Goal: Find specific page/section: Find specific page/section

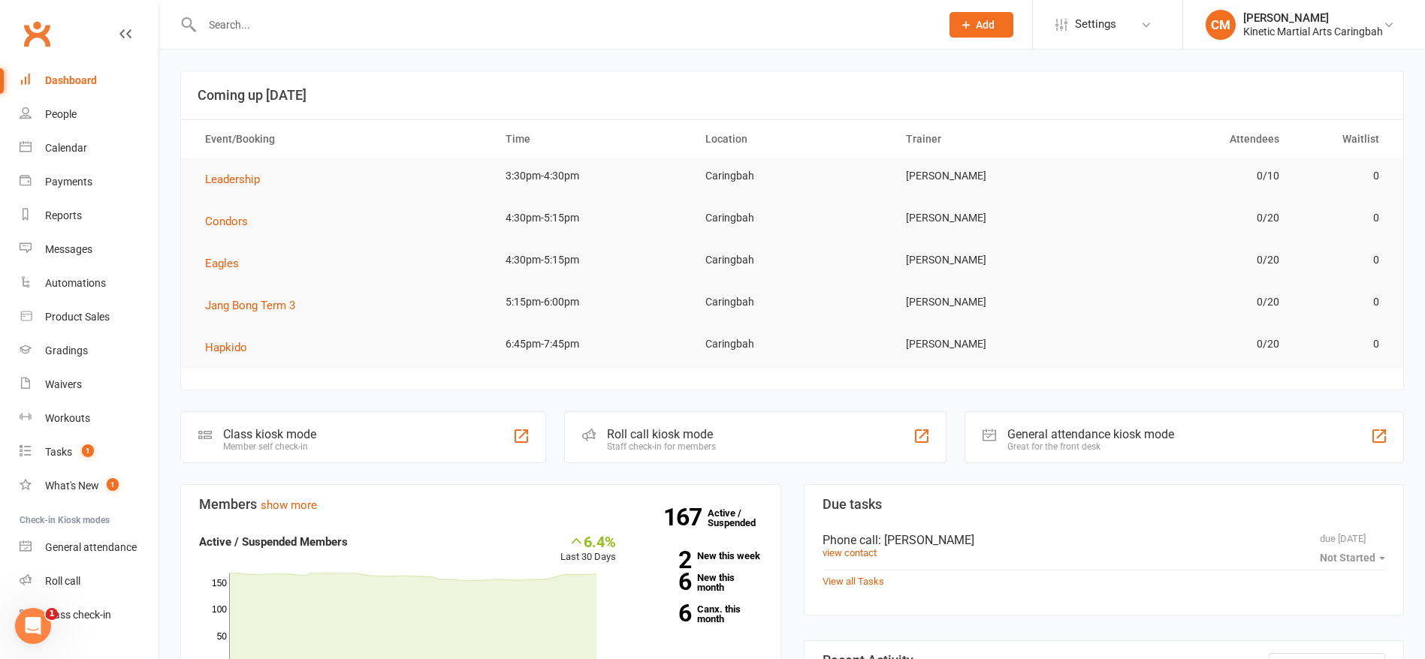
click at [406, 25] on input "text" at bounding box center [564, 24] width 732 height 21
click at [427, 37] on div at bounding box center [555, 24] width 750 height 49
click at [433, 27] on input "text" at bounding box center [564, 24] width 732 height 21
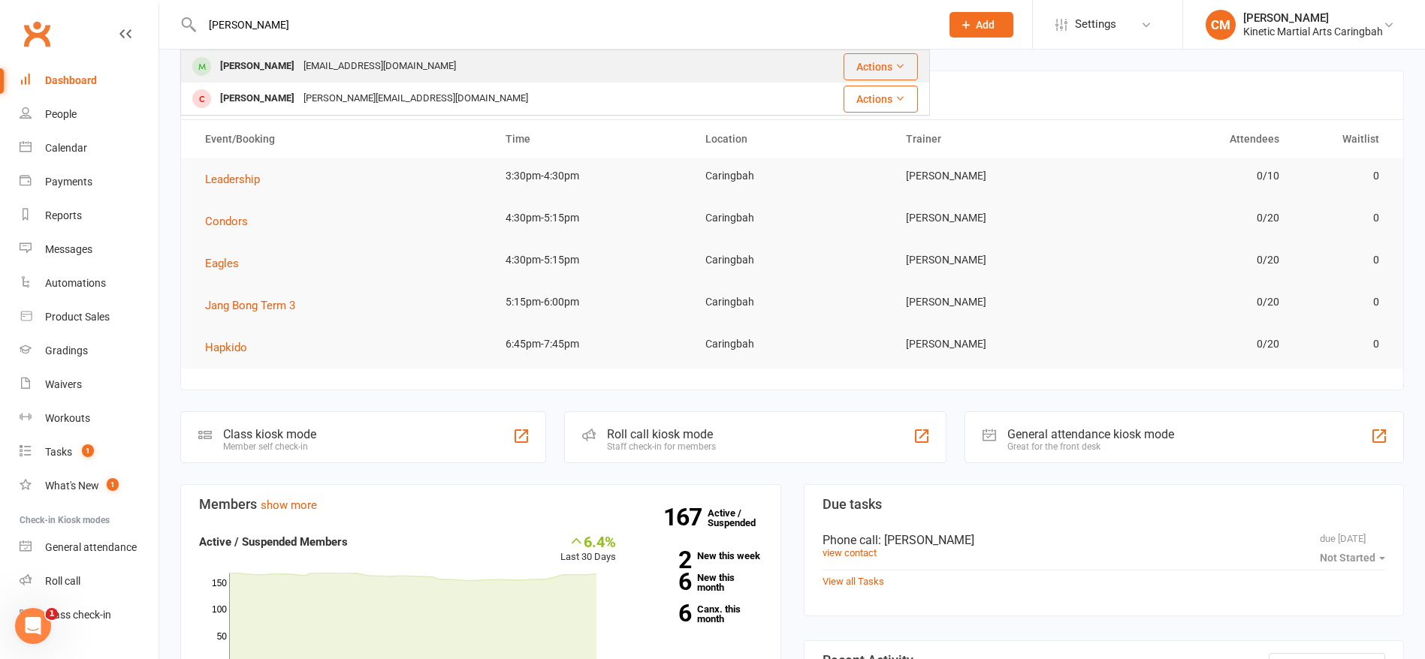
type input "[PERSON_NAME]"
click at [381, 65] on div "[EMAIL_ADDRESS][DOMAIN_NAME]" at bounding box center [379, 67] width 161 height 22
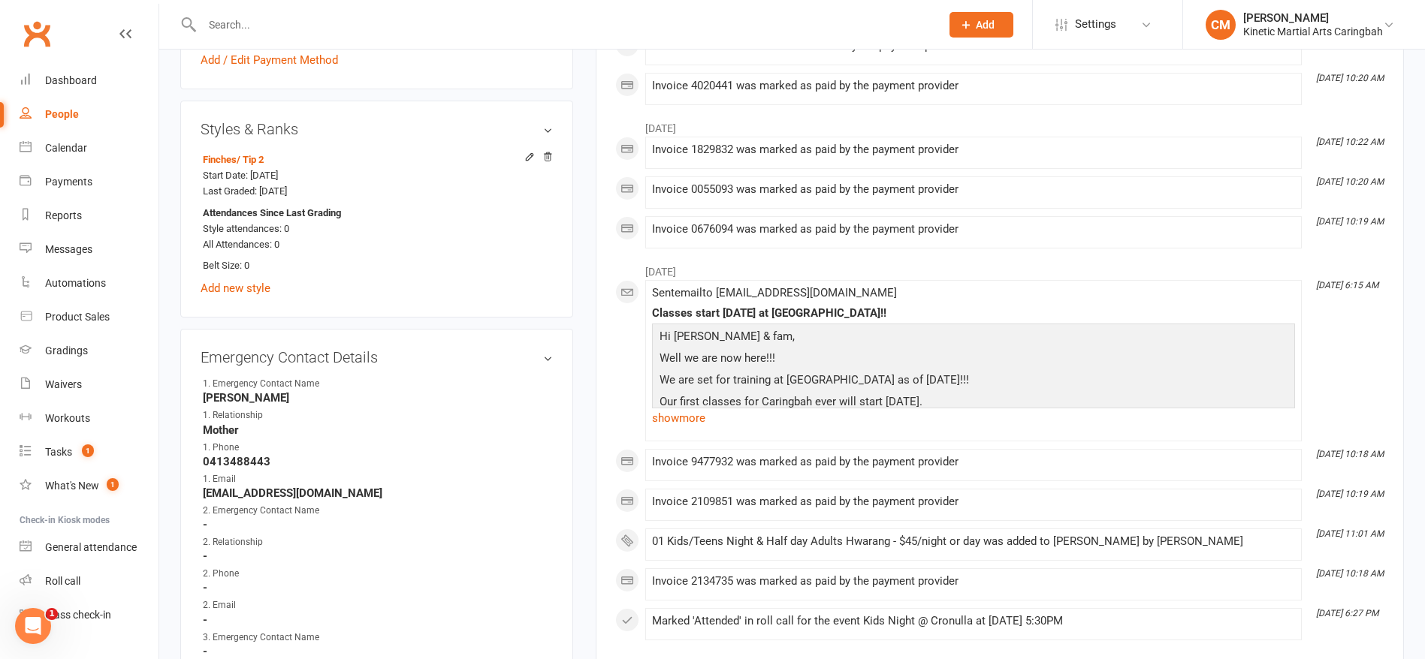
scroll to position [789, 0]
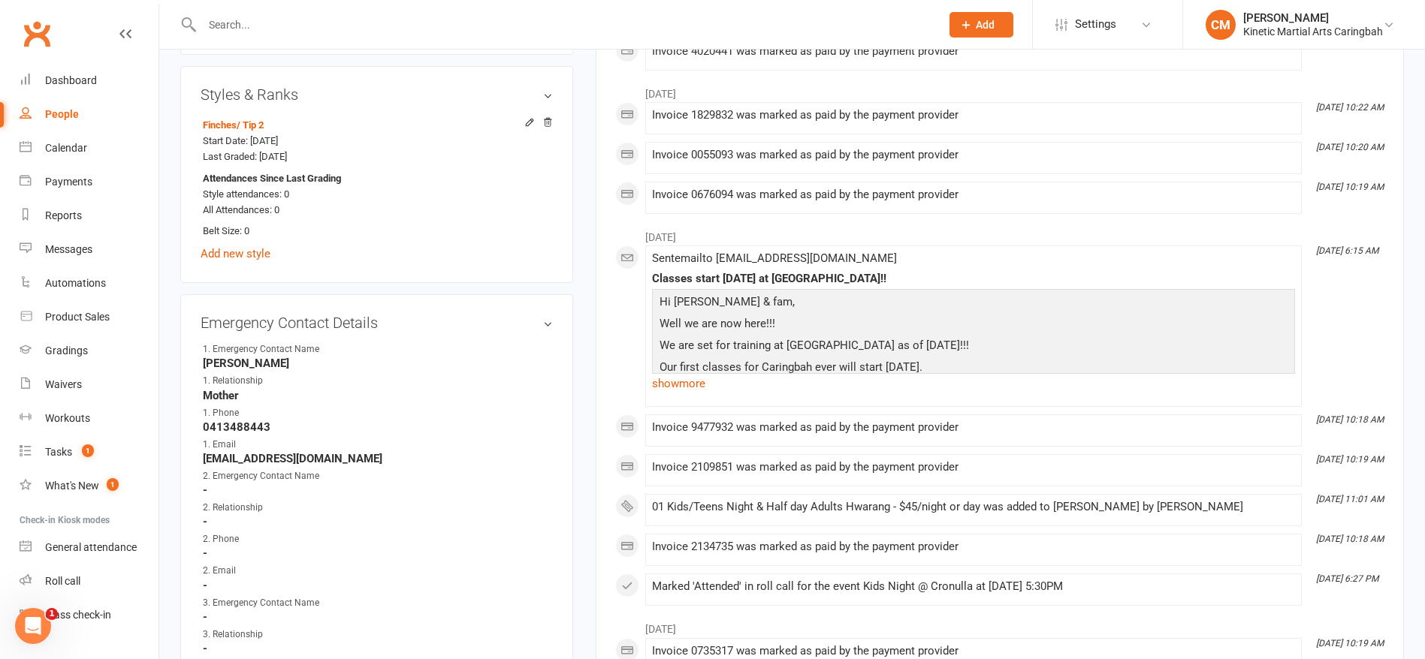
click at [335, 20] on input "text" at bounding box center [564, 24] width 732 height 21
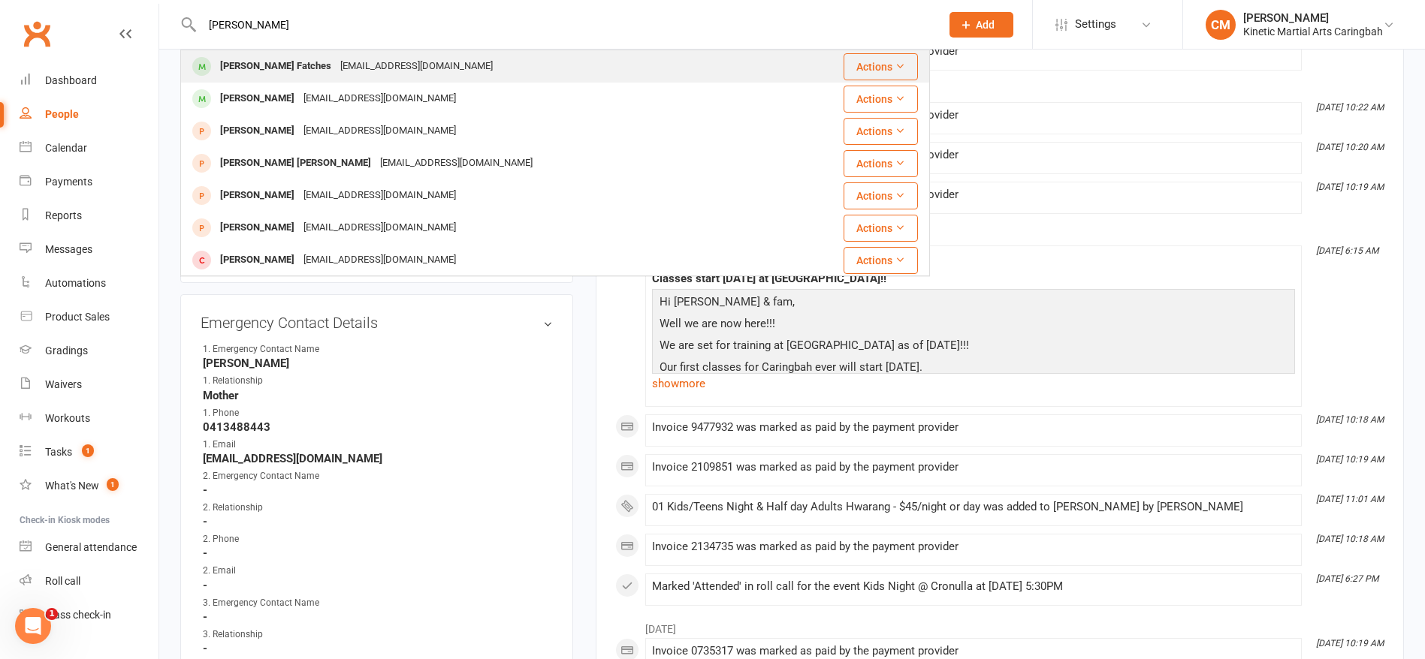
type input "[PERSON_NAME]"
click at [351, 61] on div "[EMAIL_ADDRESS][DOMAIN_NAME]" at bounding box center [416, 67] width 161 height 22
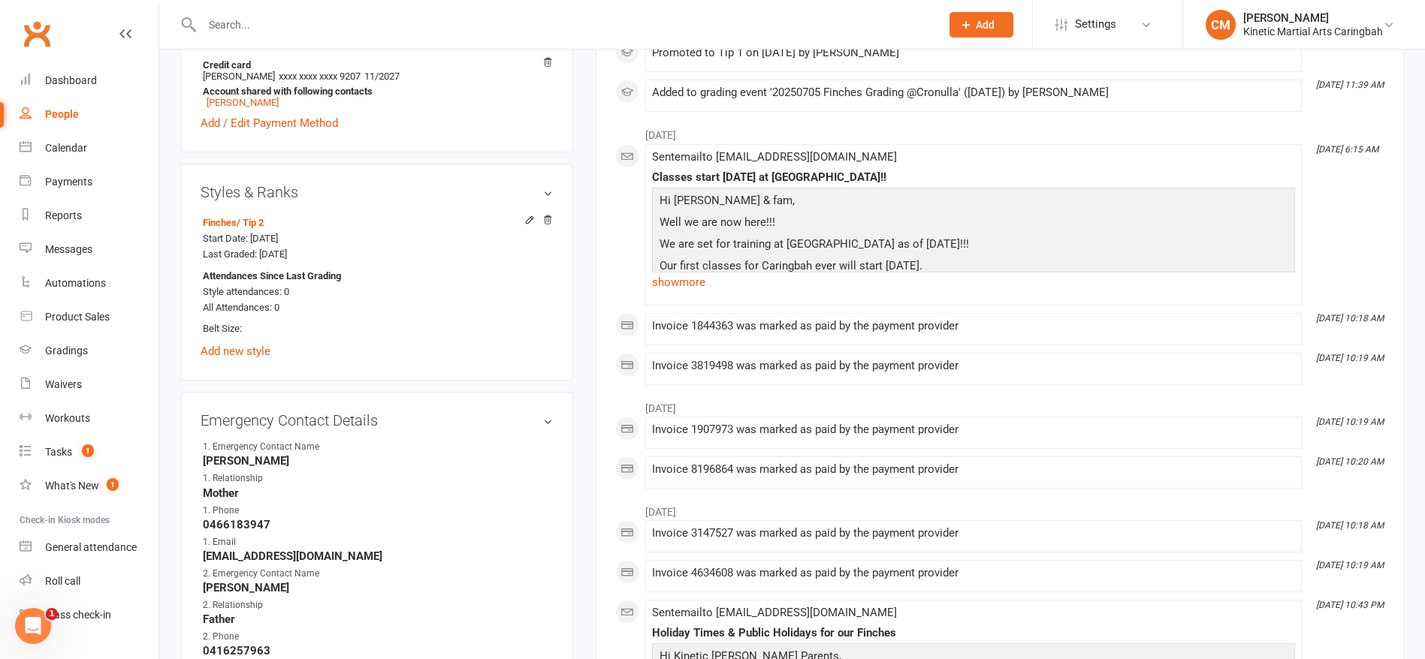
scroll to position [789, 0]
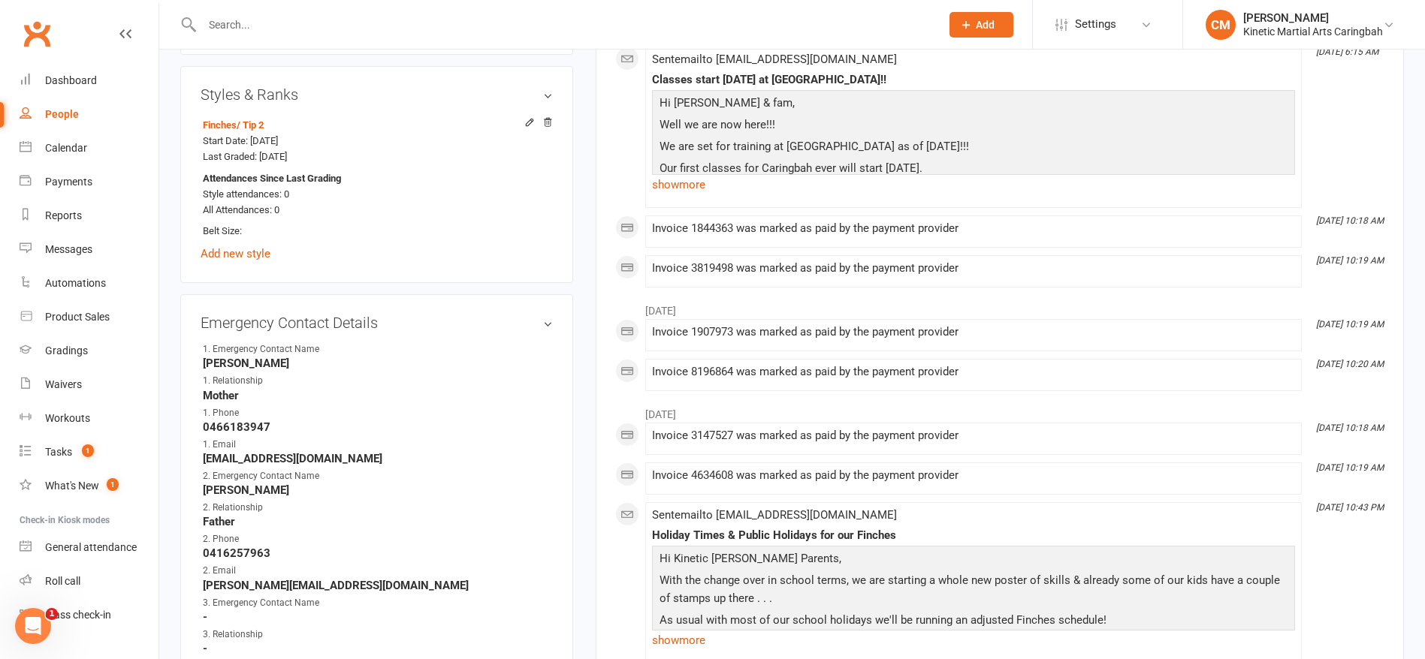
click at [267, 13] on div at bounding box center [555, 24] width 750 height 49
click at [267, 32] on input "text" at bounding box center [564, 24] width 732 height 21
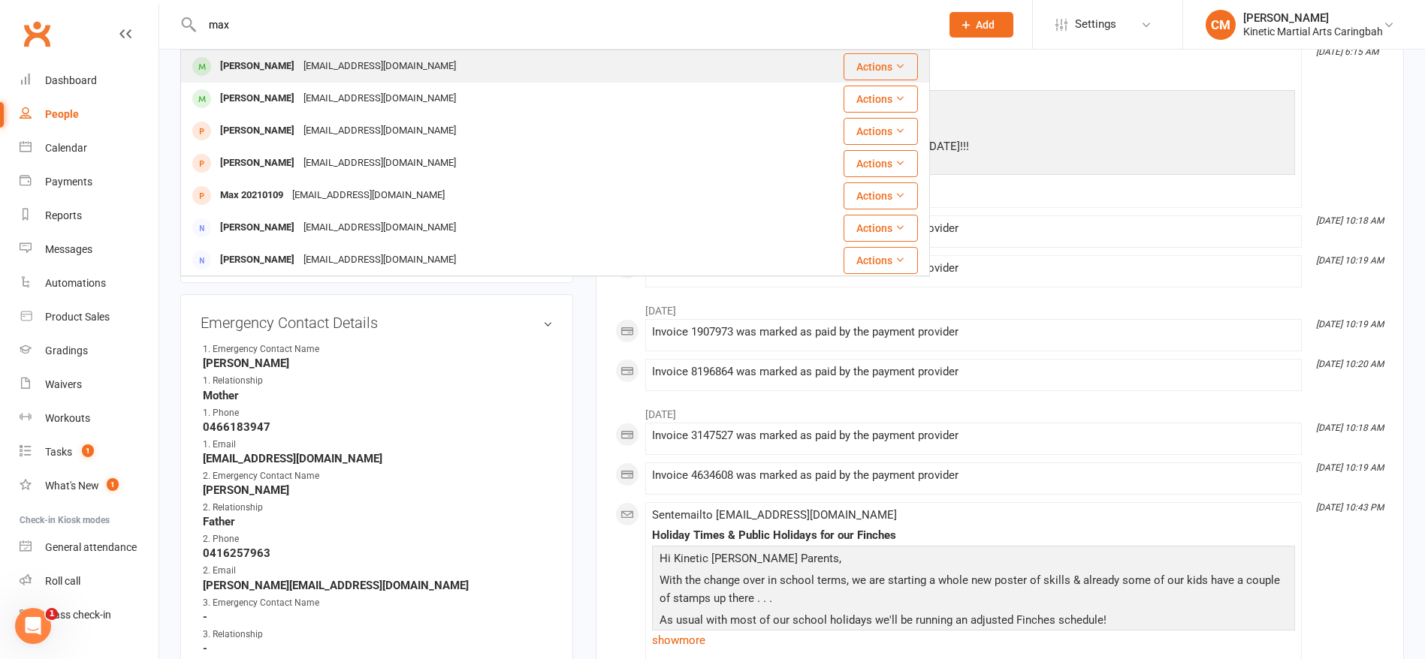
type input "max"
click at [265, 66] on div "[PERSON_NAME]" at bounding box center [257, 67] width 83 height 22
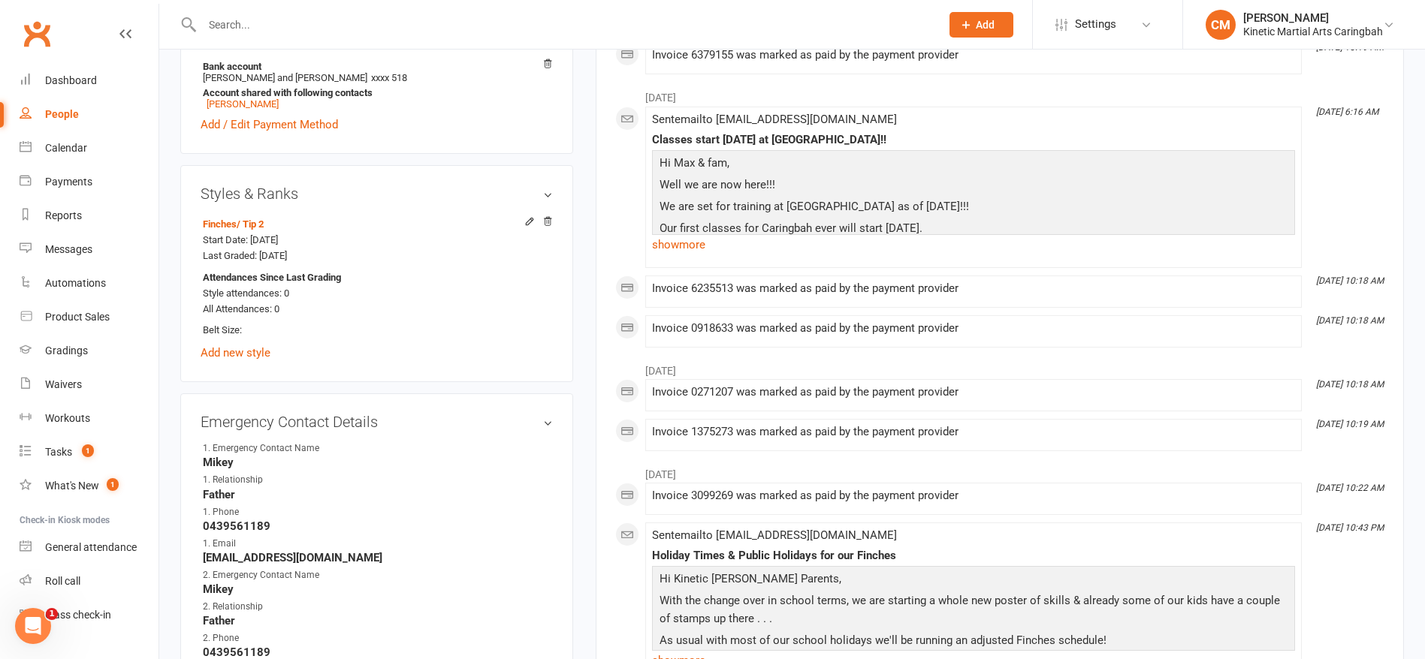
scroll to position [789, 0]
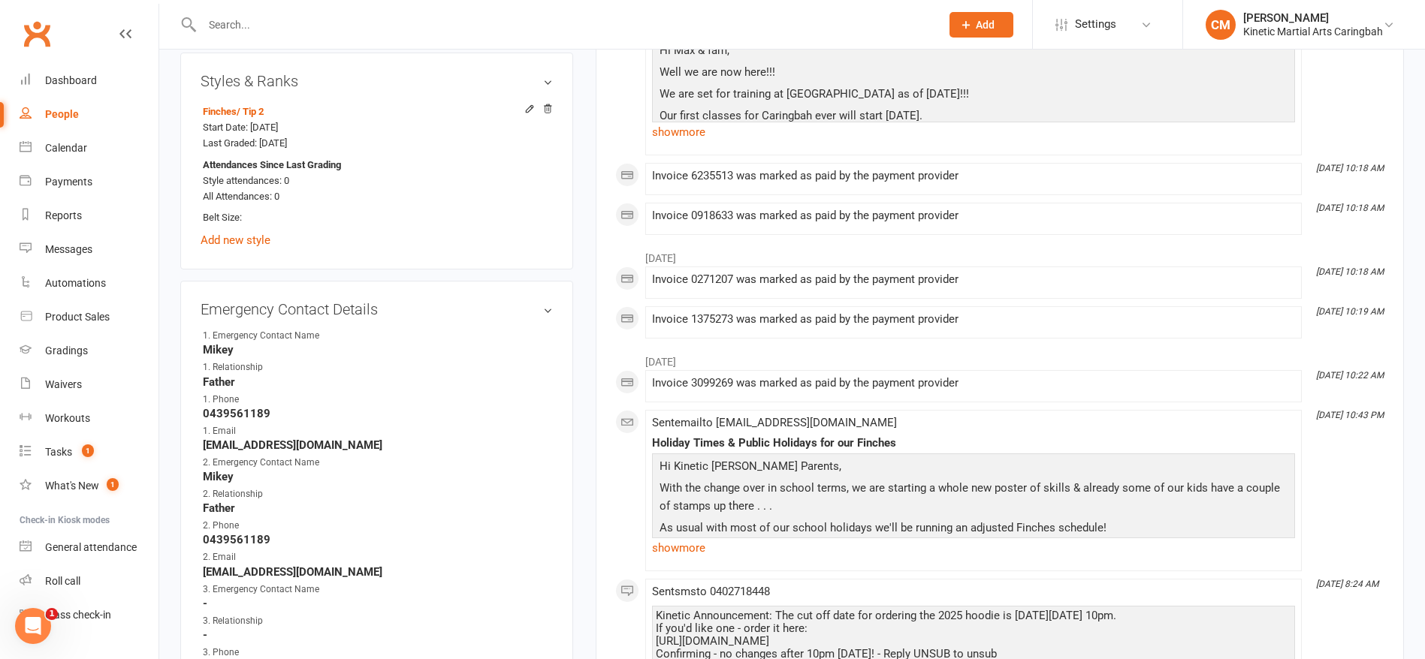
click at [342, 17] on input "text" at bounding box center [564, 24] width 732 height 21
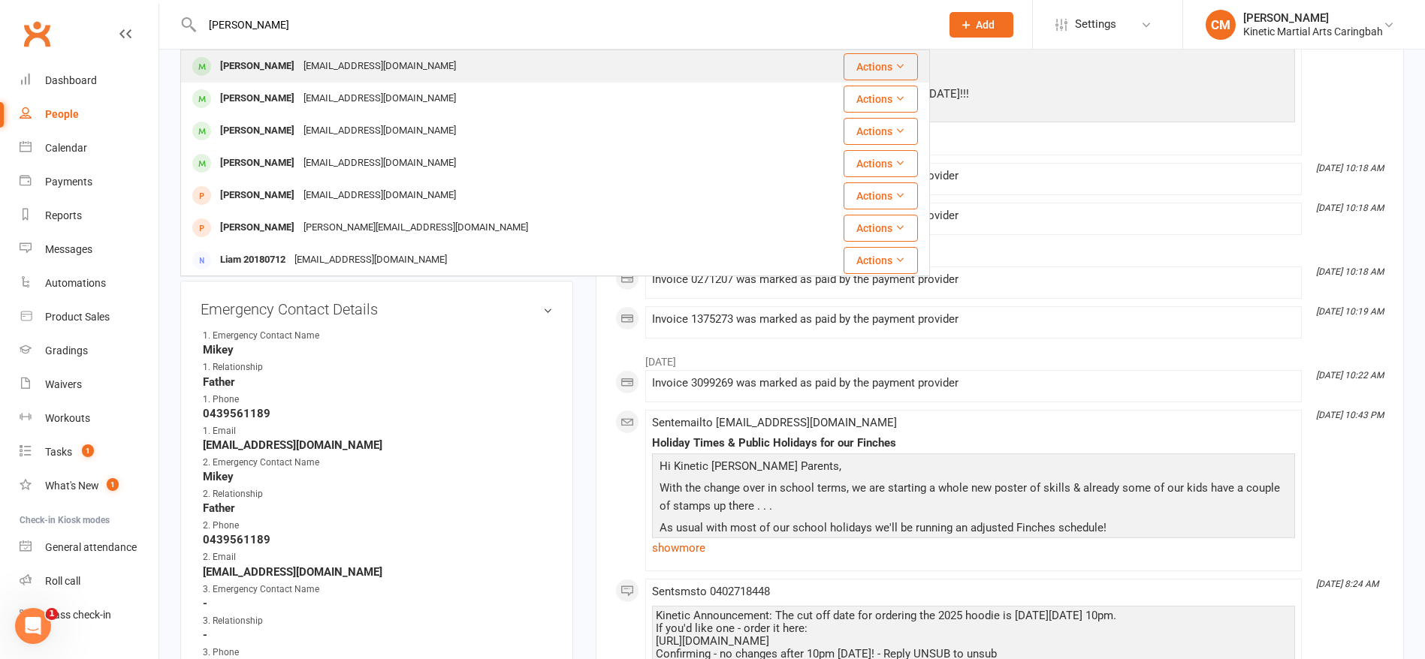
type input "[PERSON_NAME]"
click at [333, 62] on div "[EMAIL_ADDRESS][DOMAIN_NAME]" at bounding box center [379, 67] width 161 height 22
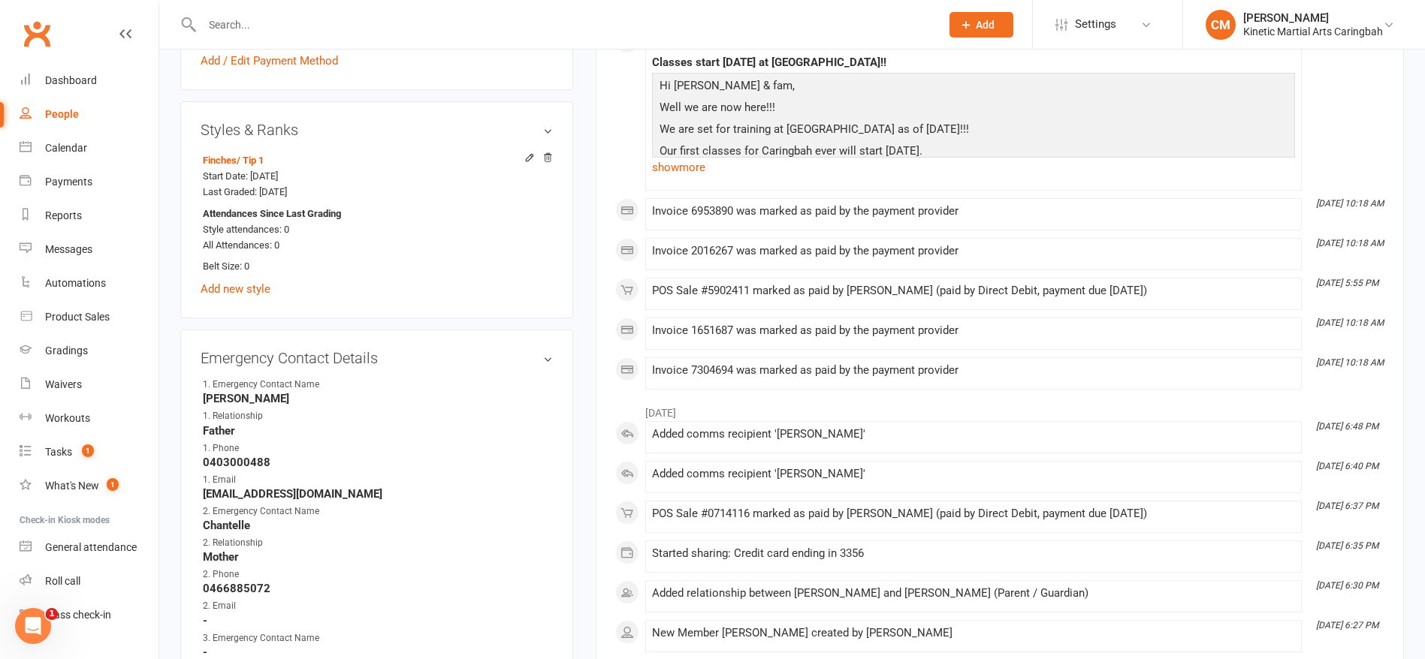
scroll to position [789, 0]
